Goal: Task Accomplishment & Management: Complete application form

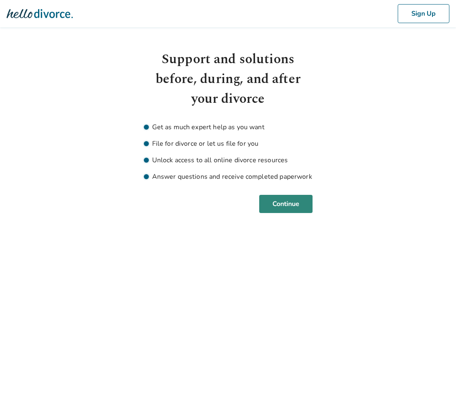
click at [291, 208] on button "Continue" at bounding box center [285, 204] width 53 height 18
click at [404, 9] on button "Sign Up" at bounding box center [423, 13] width 52 height 19
